Goal: Task Accomplishment & Management: Complete application form

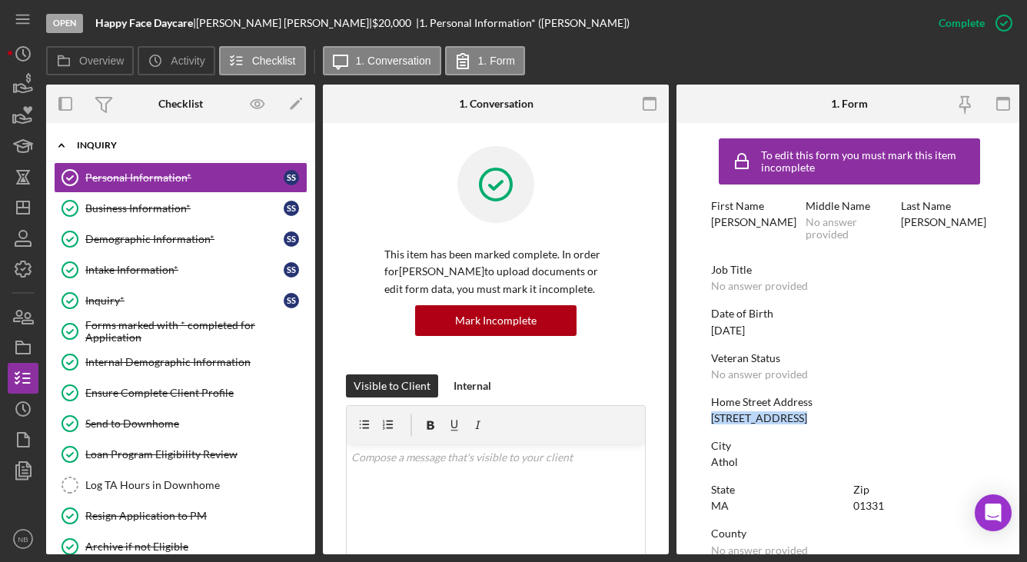
scroll to position [77, 0]
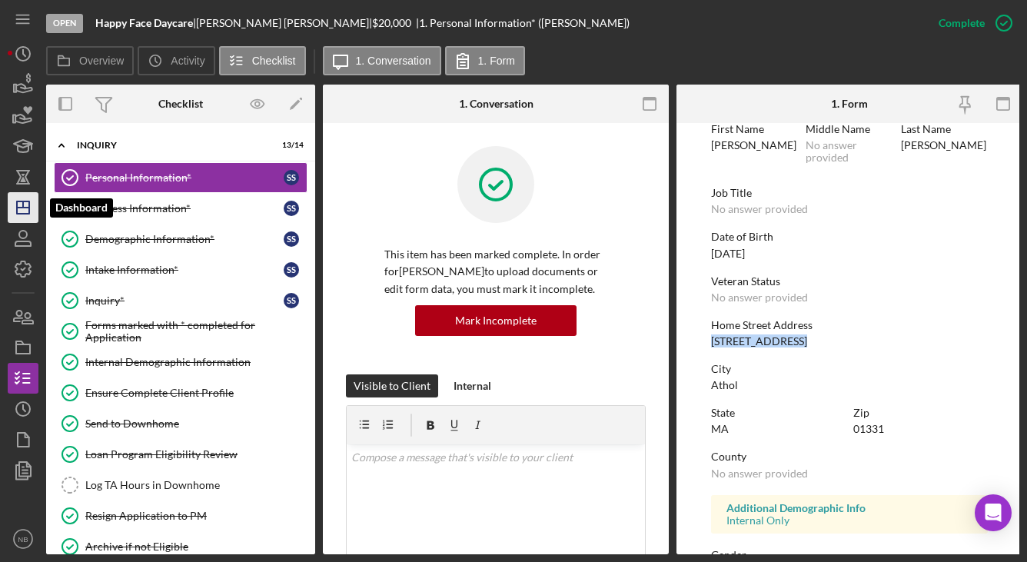
click at [25, 221] on icon "Icon/Dashboard" at bounding box center [23, 207] width 38 height 38
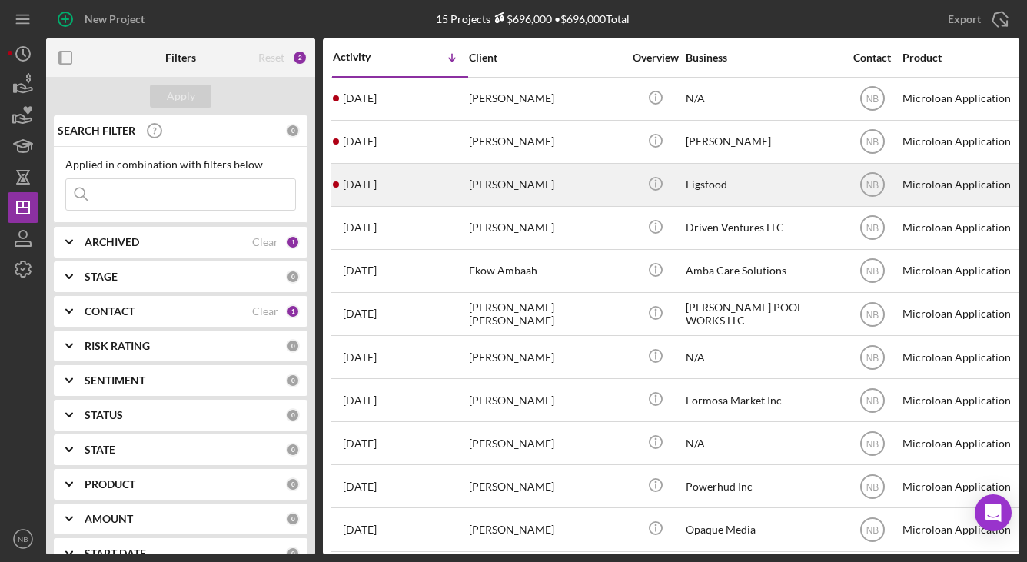
click at [601, 188] on div "[PERSON_NAME]" at bounding box center [546, 185] width 154 height 41
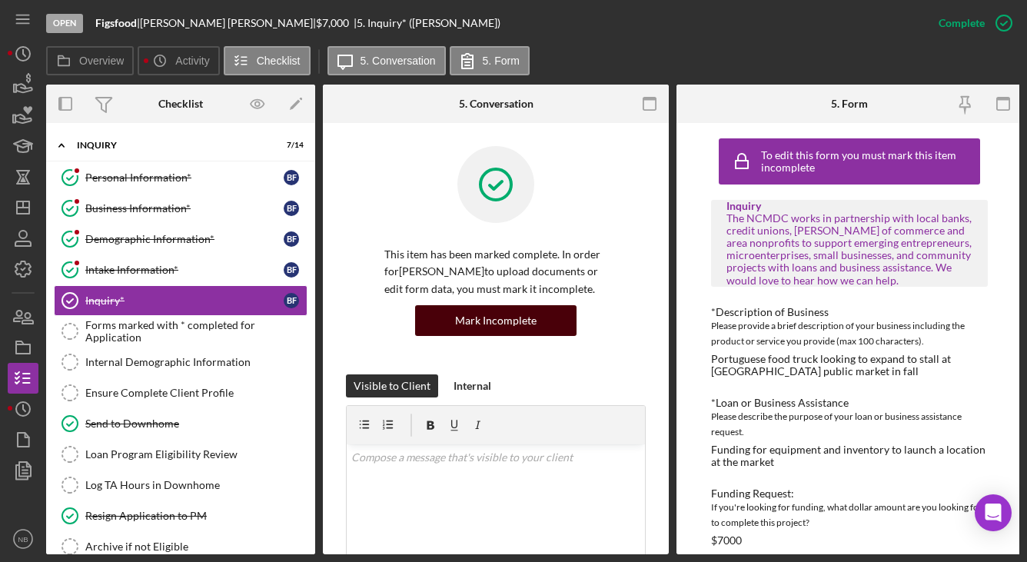
scroll to position [20, 0]
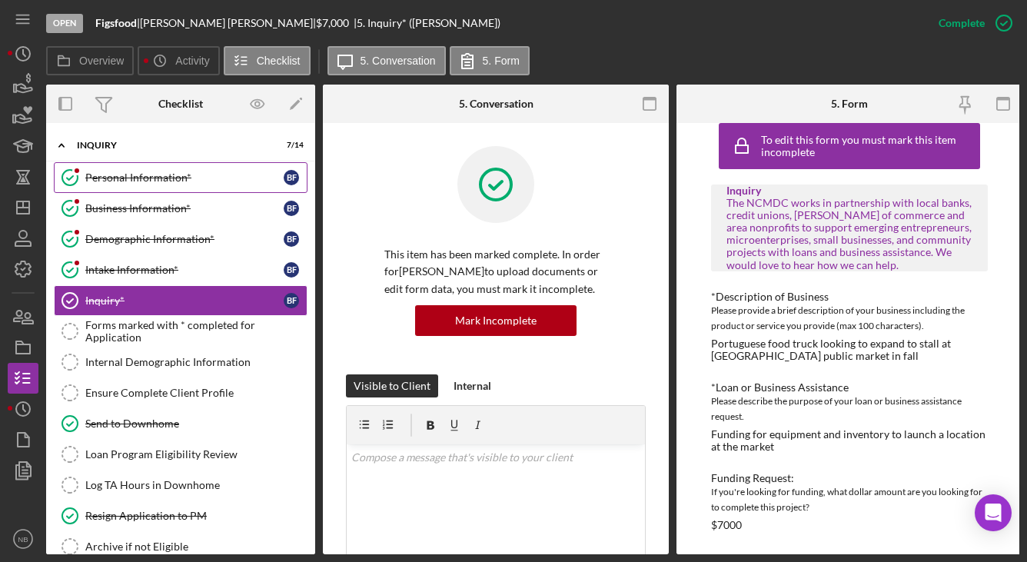
click at [114, 185] on link "Personal Information* Personal Information* B F" at bounding box center [181, 177] width 254 height 31
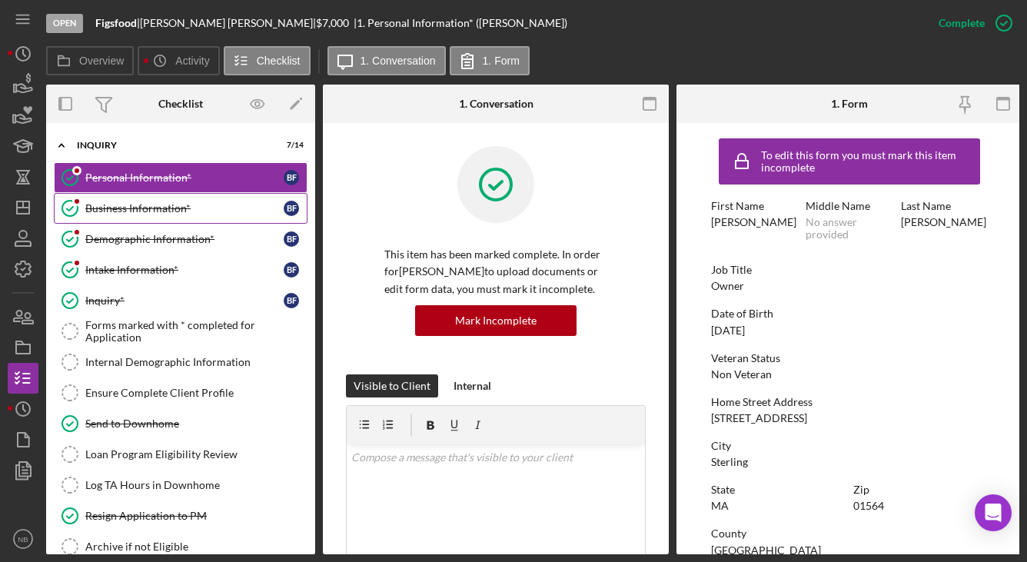
click at [128, 213] on div "Business Information*" at bounding box center [184, 208] width 198 height 12
